Goal: Task Accomplishment & Management: Complete application form

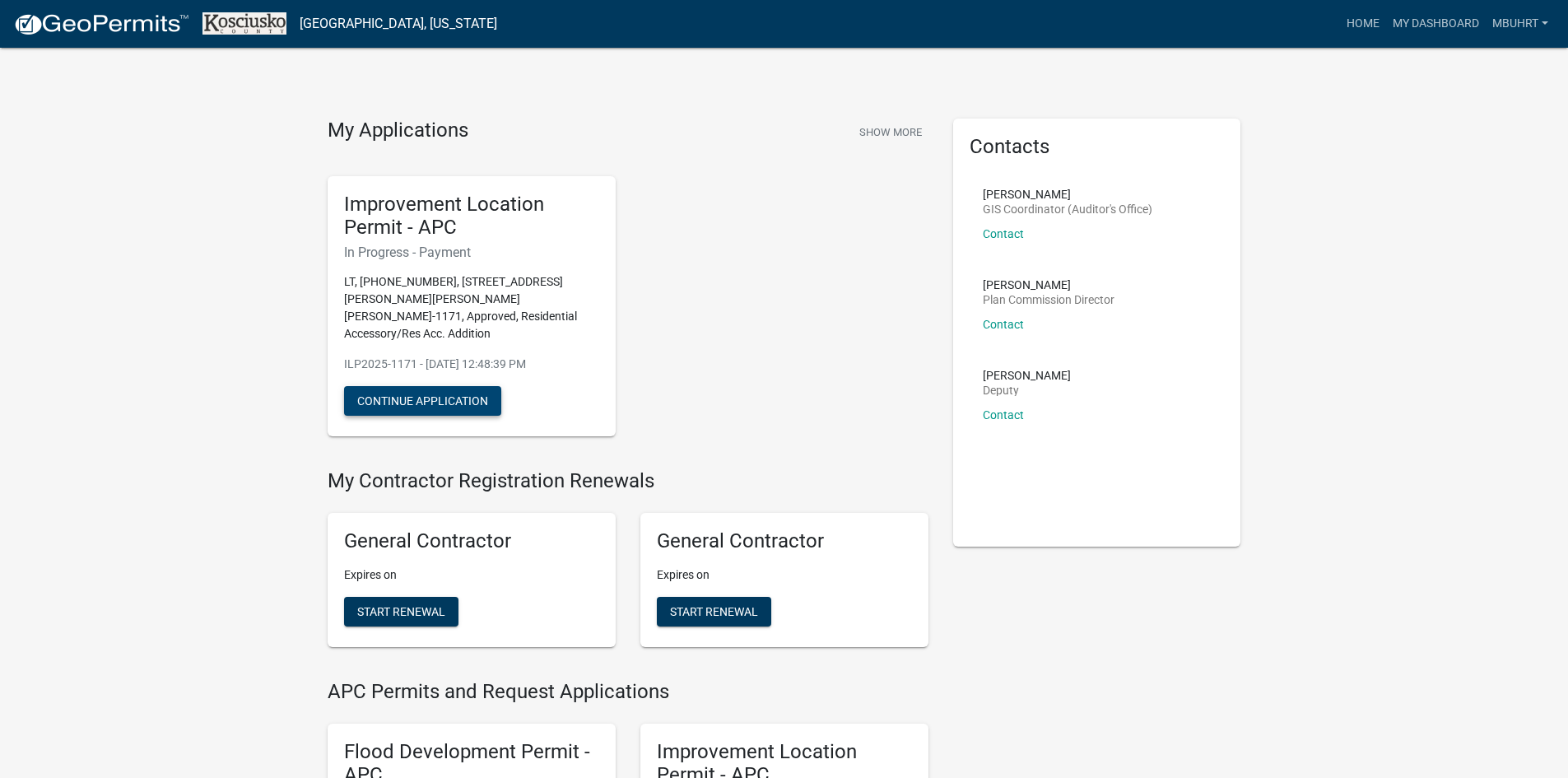
click at [470, 388] on button "Continue Application" at bounding box center [422, 400] width 157 height 29
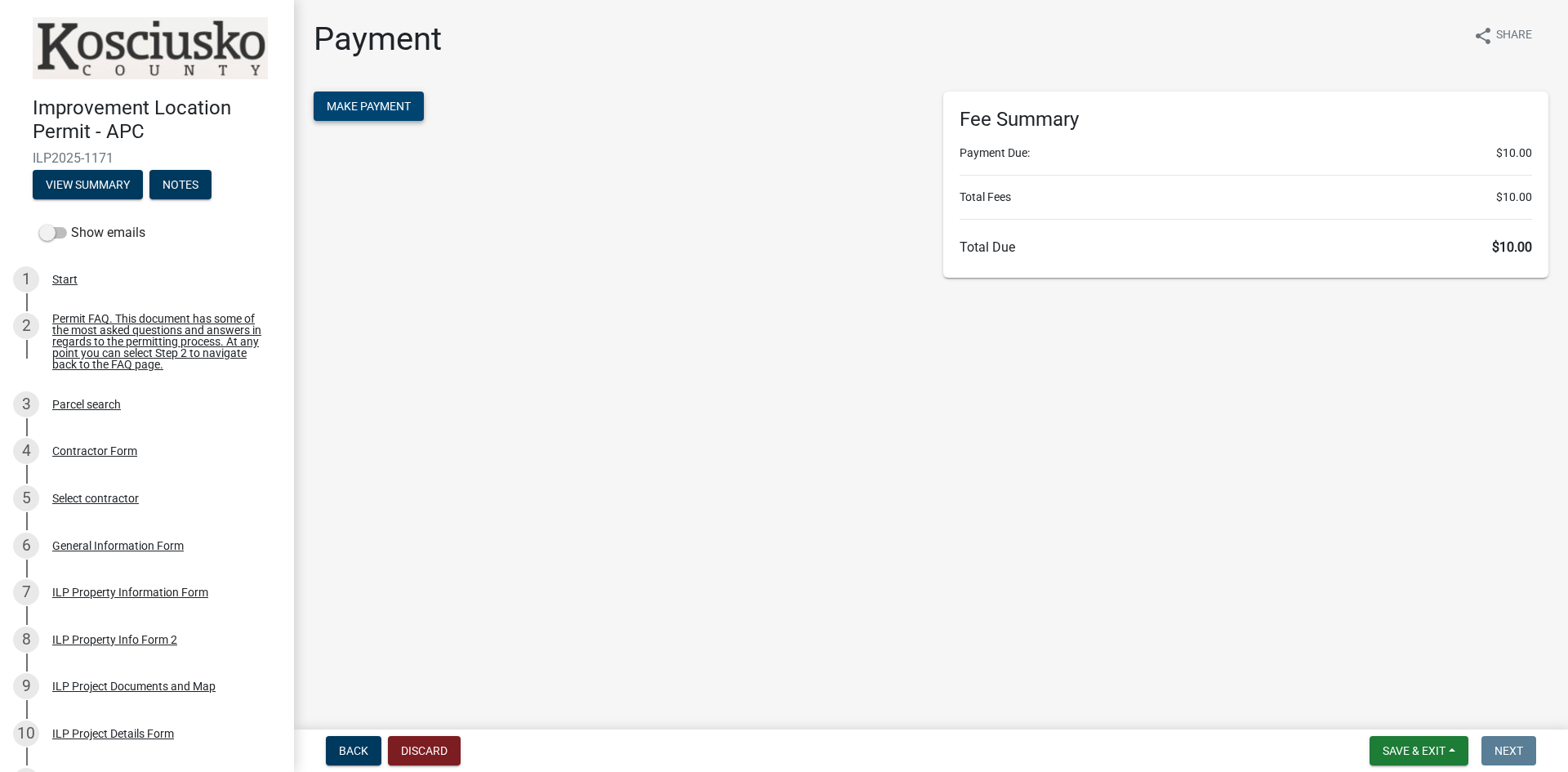
click at [367, 96] on button "Make Payment" at bounding box center [368, 106] width 110 height 29
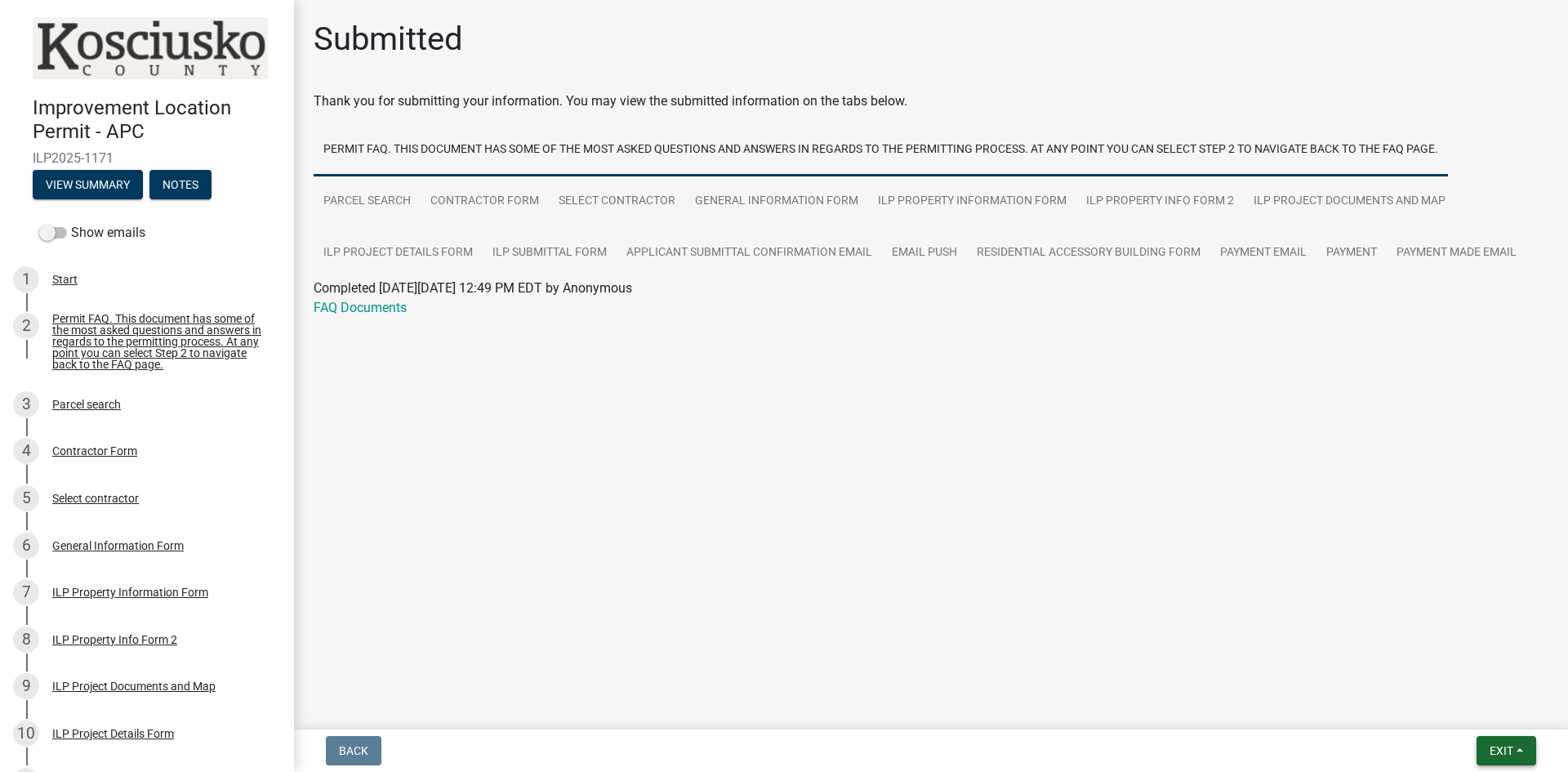
click at [1508, 748] on span "Exit" at bounding box center [1501, 750] width 24 height 13
click at [1522, 716] on button "Save & Exit" at bounding box center [1471, 708] width 131 height 39
